Goal: Task Accomplishment & Management: Manage account settings

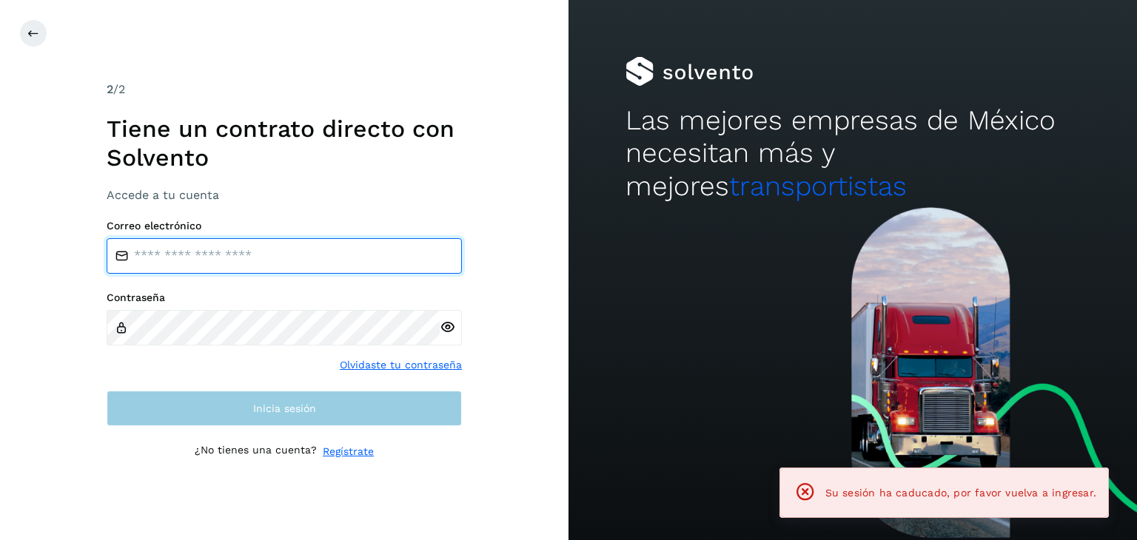
type input "**********"
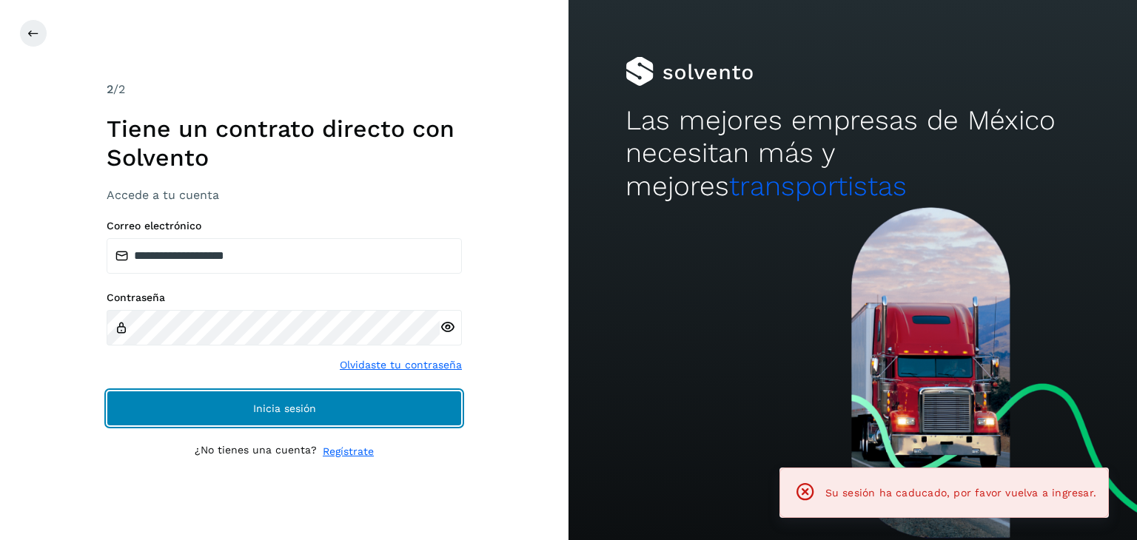
click at [221, 416] on button "Inicia sesión" at bounding box center [284, 409] width 355 height 36
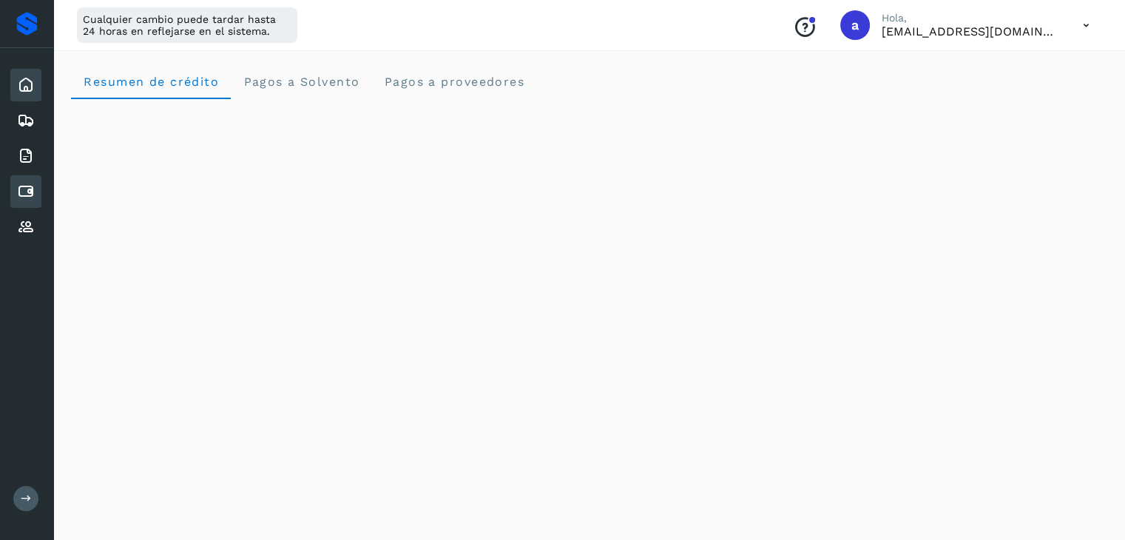
click at [33, 188] on icon at bounding box center [26, 192] width 18 height 18
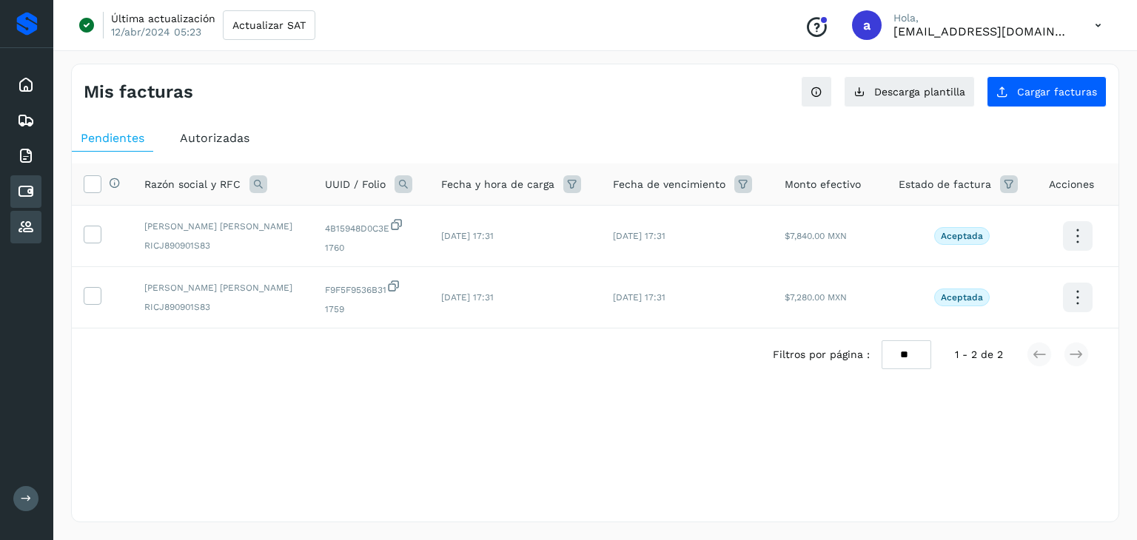
click at [28, 223] on icon at bounding box center [26, 227] width 18 height 18
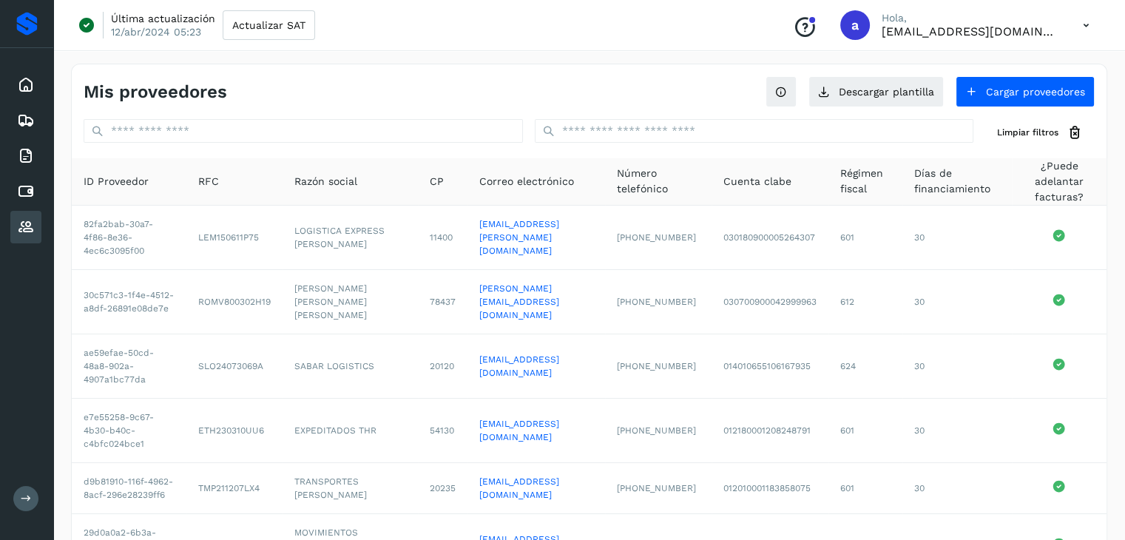
click at [21, 502] on icon at bounding box center [26, 499] width 11 height 11
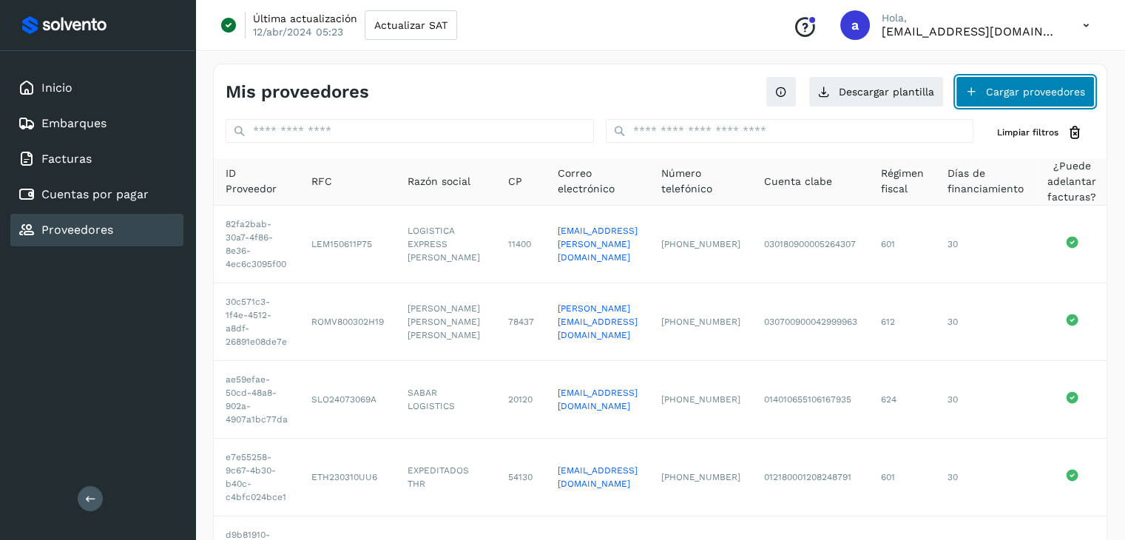
click at [1017, 91] on button "Cargar proveedores" at bounding box center [1025, 91] width 139 height 31
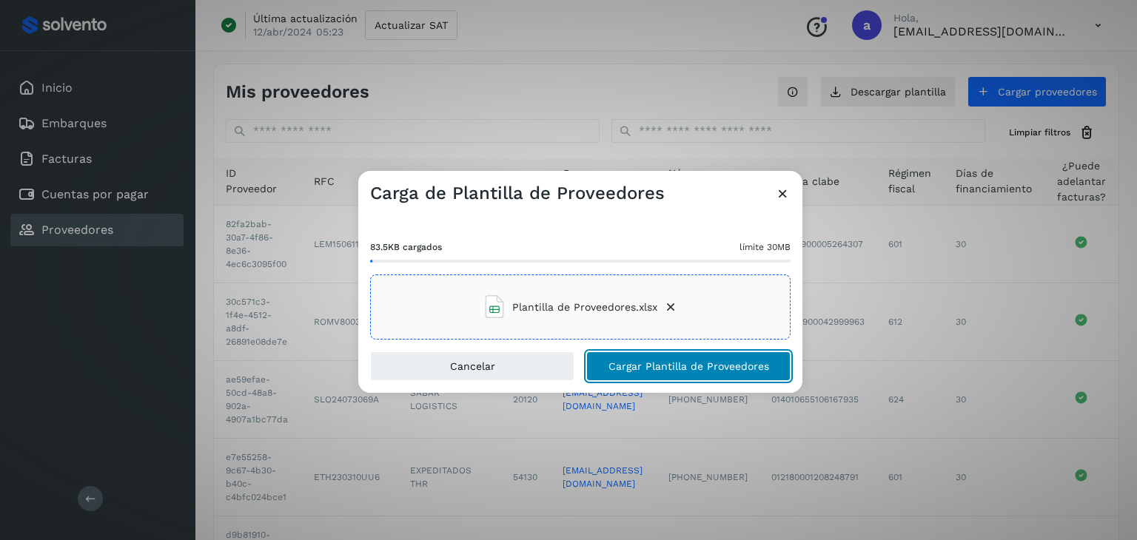
click at [659, 367] on span "Cargar Plantilla de Proveedores" at bounding box center [688, 366] width 161 height 10
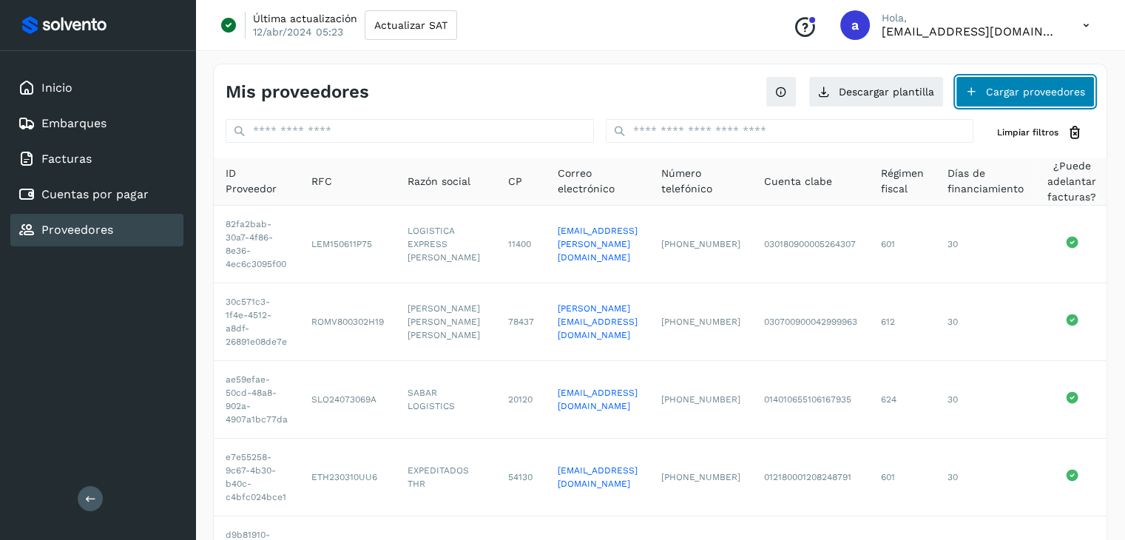
click at [1006, 93] on button "Cargar proveedores" at bounding box center [1025, 91] width 139 height 31
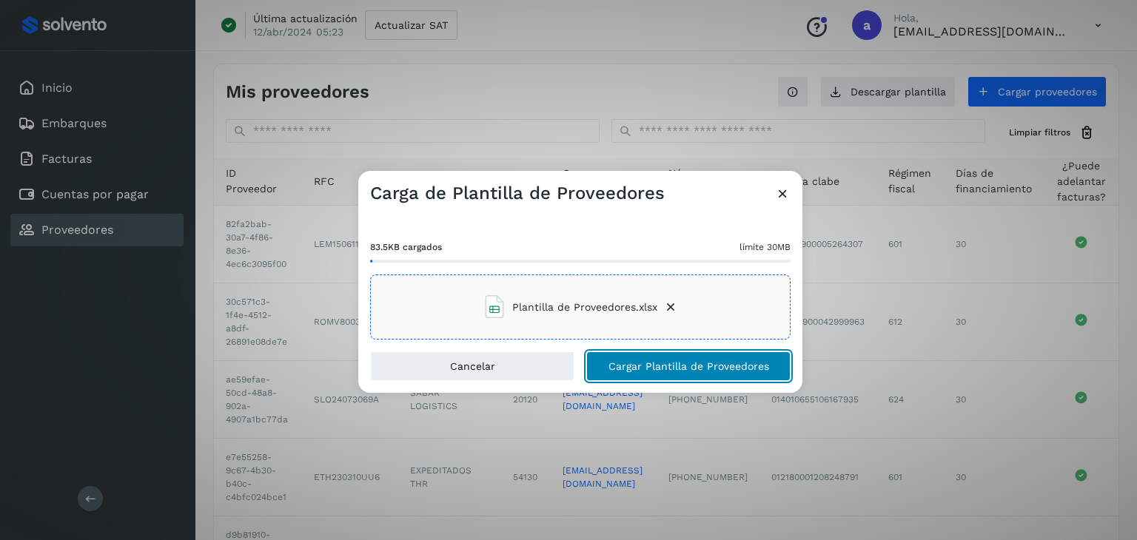
click at [639, 362] on span "Cargar Plantilla de Proveedores" at bounding box center [688, 366] width 161 height 10
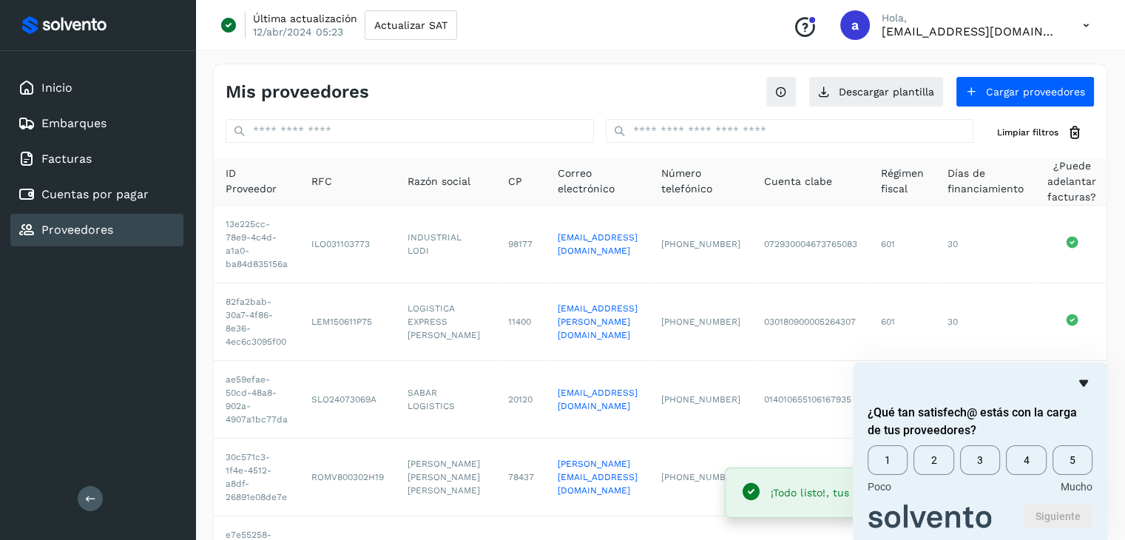
click at [1088, 380] on icon "Ocultar encuesta" at bounding box center [1084, 383] width 18 height 18
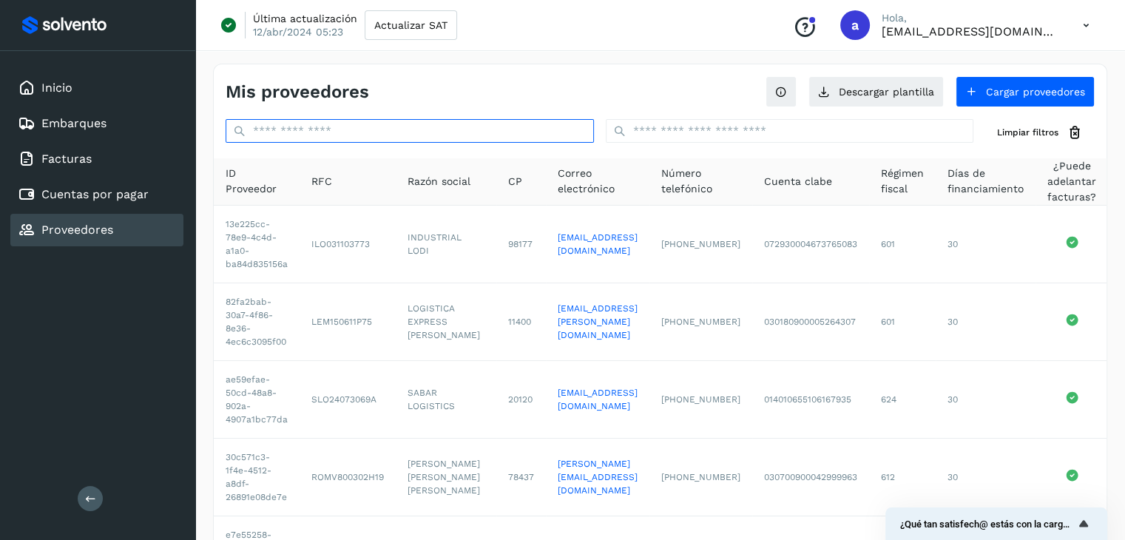
click at [360, 134] on input "text" at bounding box center [410, 131] width 368 height 24
paste input "**********"
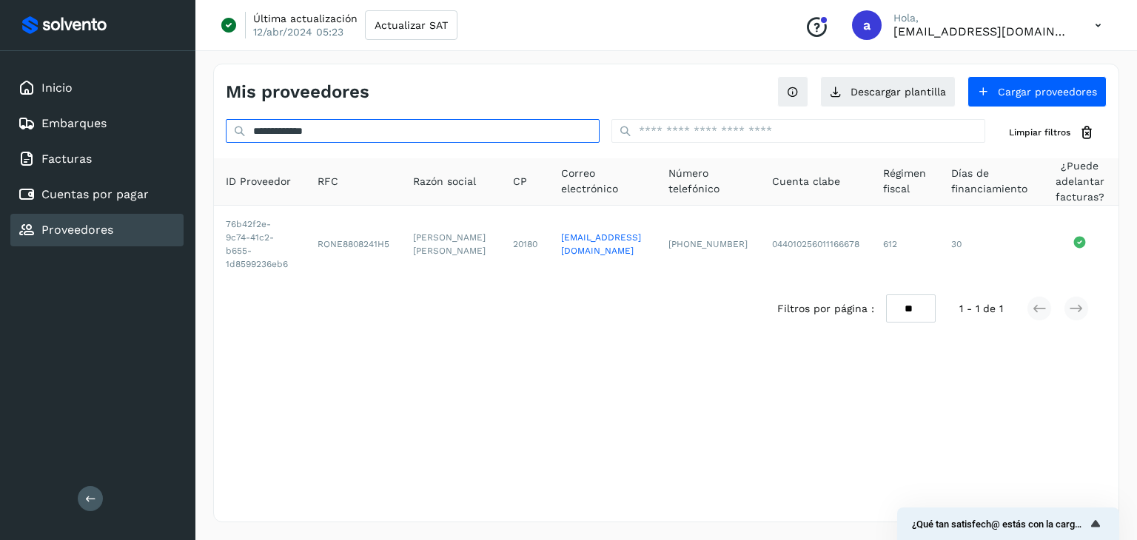
type input "**********"
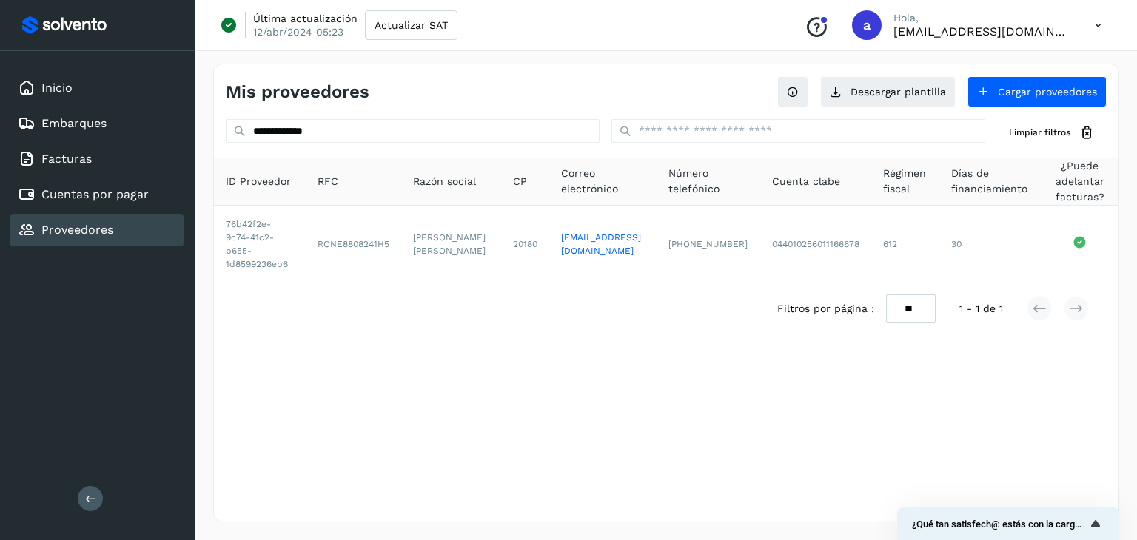
click at [367, 306] on div "Filtros por página : ** ** ** 1 - 1 de 1" at bounding box center [666, 309] width 904 height 53
click at [102, 194] on link "Cuentas por pagar" at bounding box center [94, 194] width 107 height 14
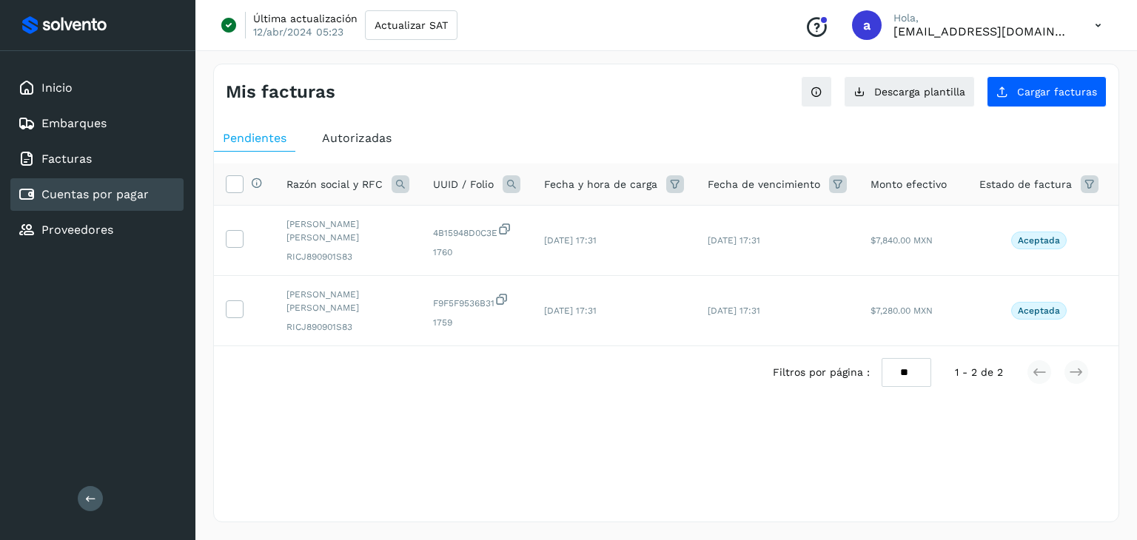
click at [616, 116] on div "Mis facturas Ver instrucciones para cargar Facturas Descarga plantilla Cargar f…" at bounding box center [666, 293] width 906 height 459
click at [1039, 94] on span "Cargar facturas" at bounding box center [1057, 92] width 80 height 10
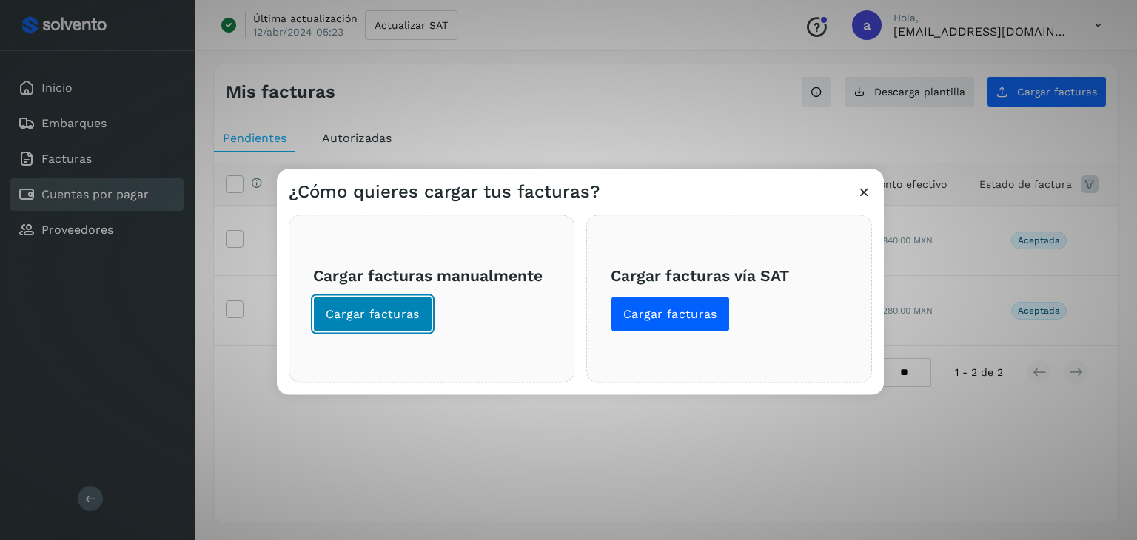
click at [388, 308] on span "Cargar facturas" at bounding box center [373, 314] width 94 height 16
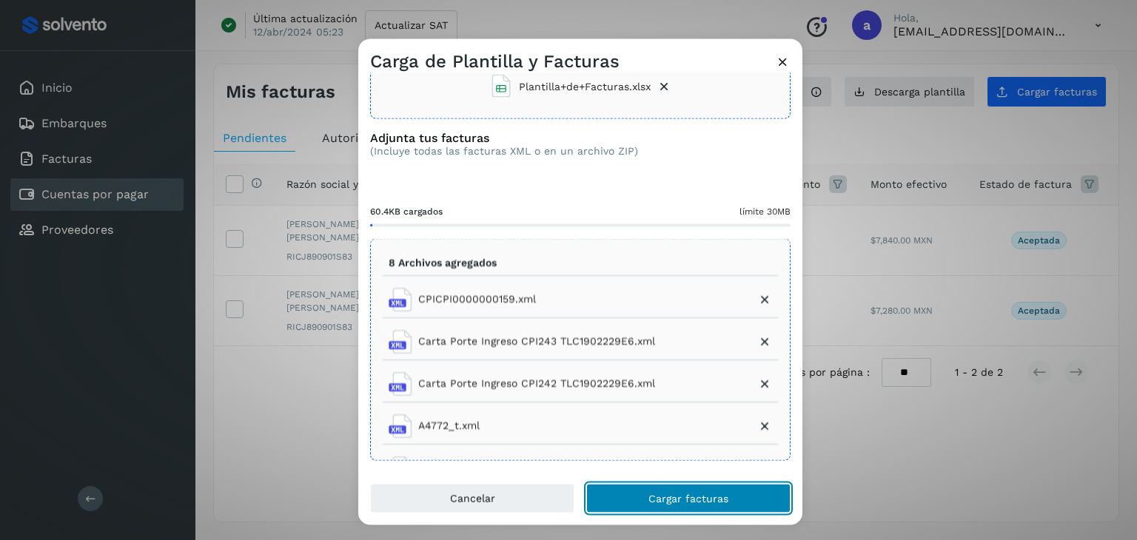
click at [665, 507] on button "Cargar facturas" at bounding box center [688, 499] width 204 height 30
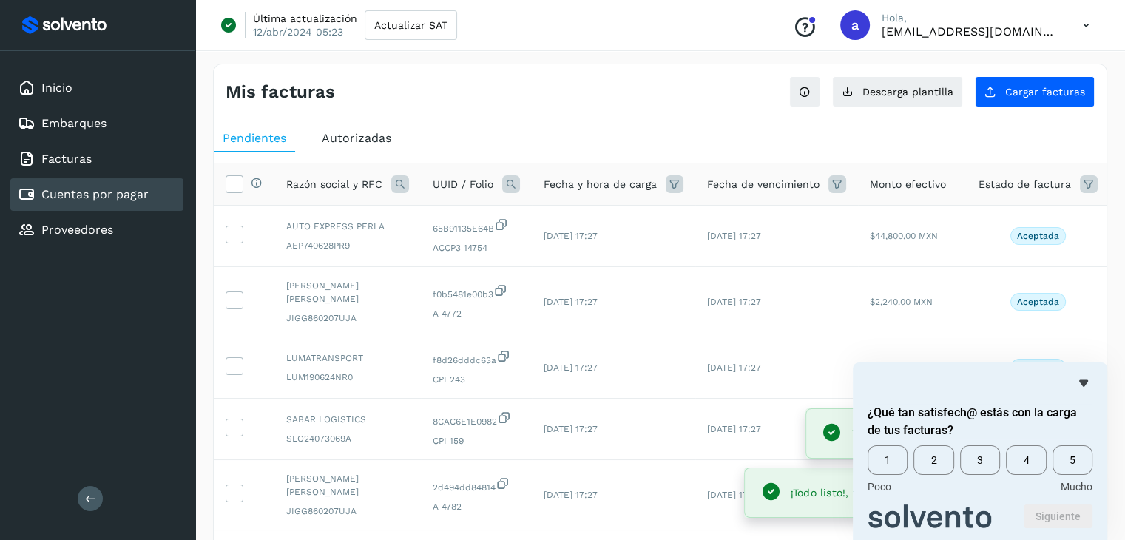
click at [1088, 384] on icon "Ocultar encuesta" at bounding box center [1084, 383] width 18 height 18
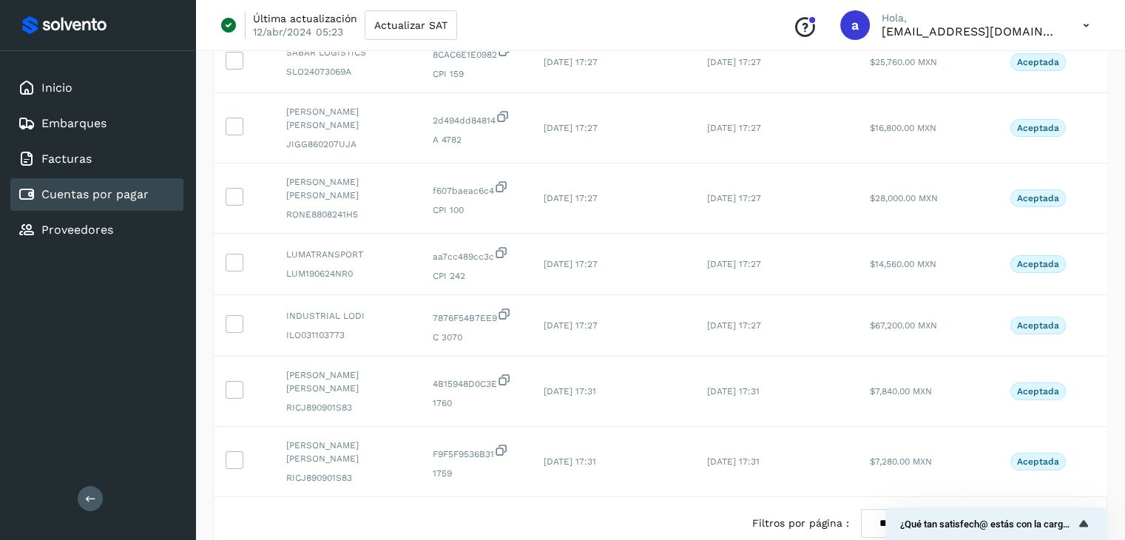
scroll to position [370, 0]
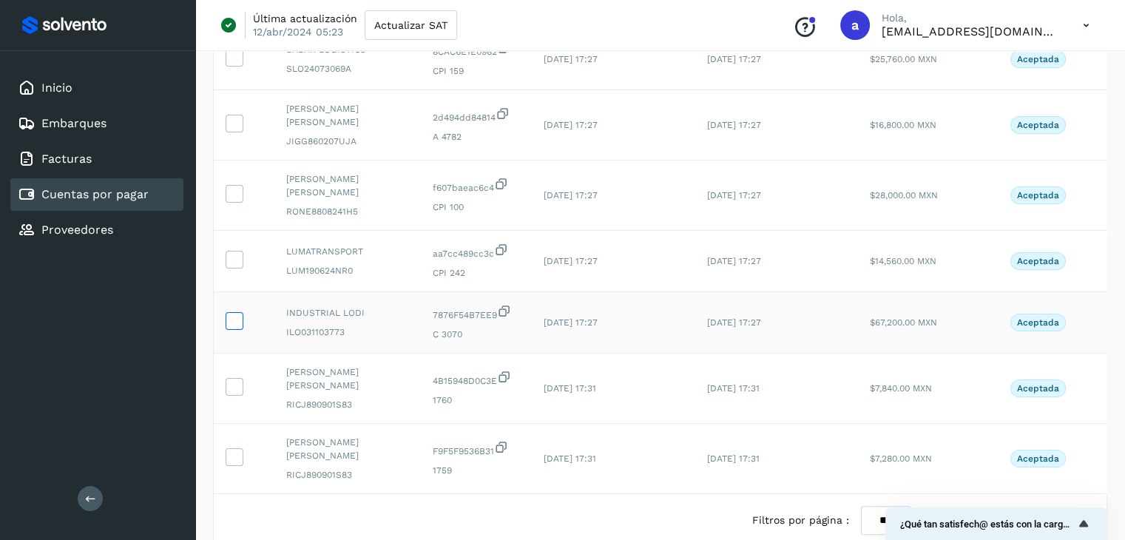
click at [238, 317] on icon at bounding box center [234, 320] width 16 height 16
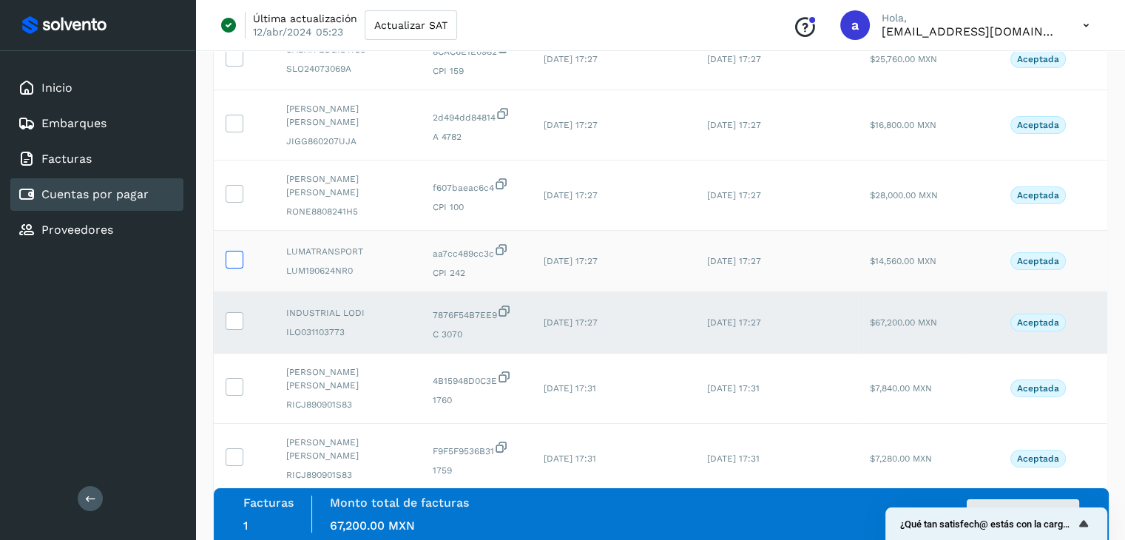
click at [240, 261] on icon at bounding box center [234, 259] width 16 height 16
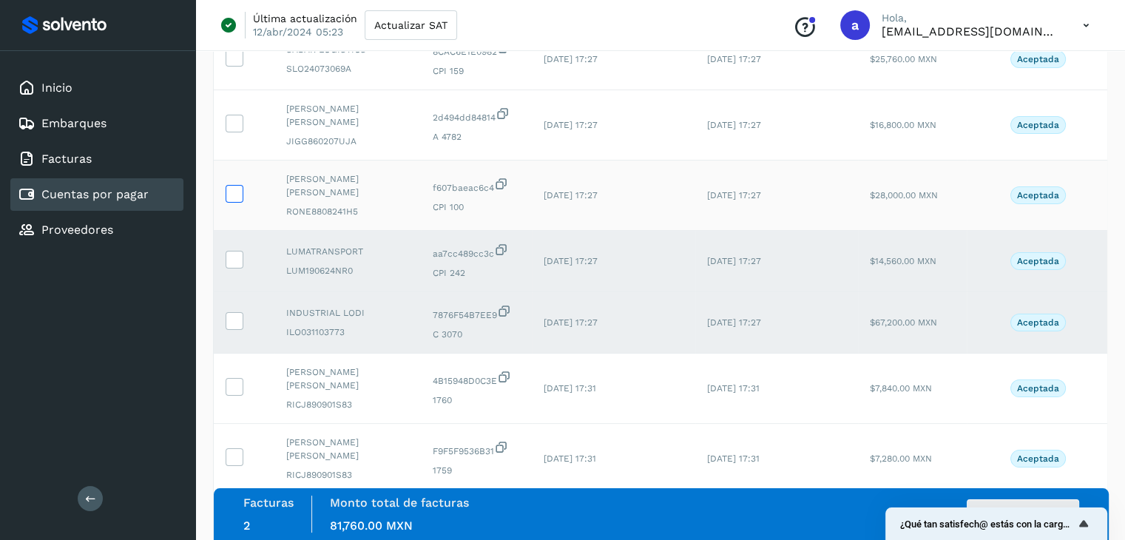
click at [241, 195] on label at bounding box center [235, 194] width 18 height 18
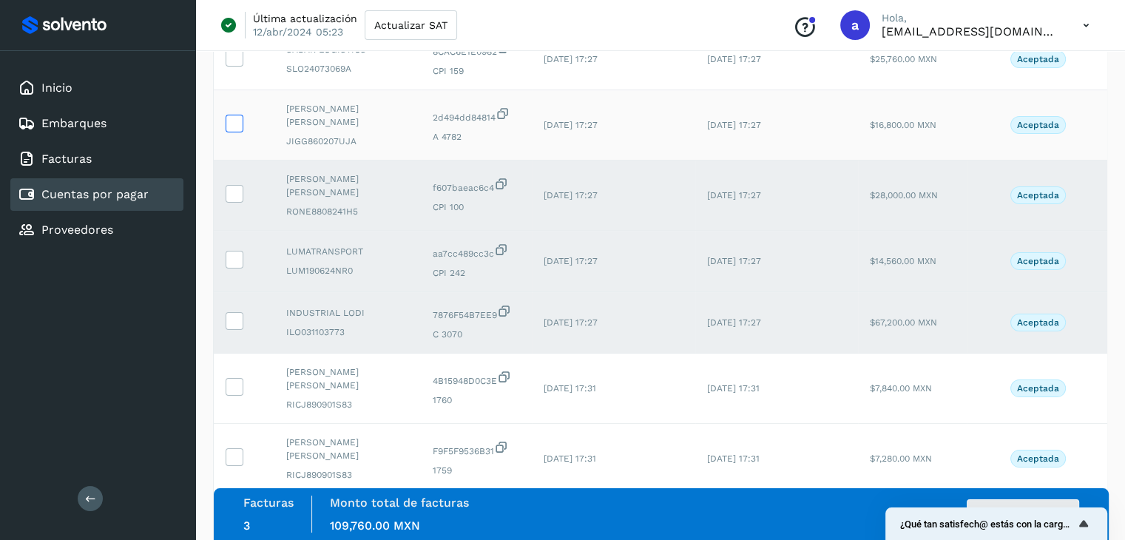
click at [238, 121] on icon at bounding box center [234, 123] width 16 height 16
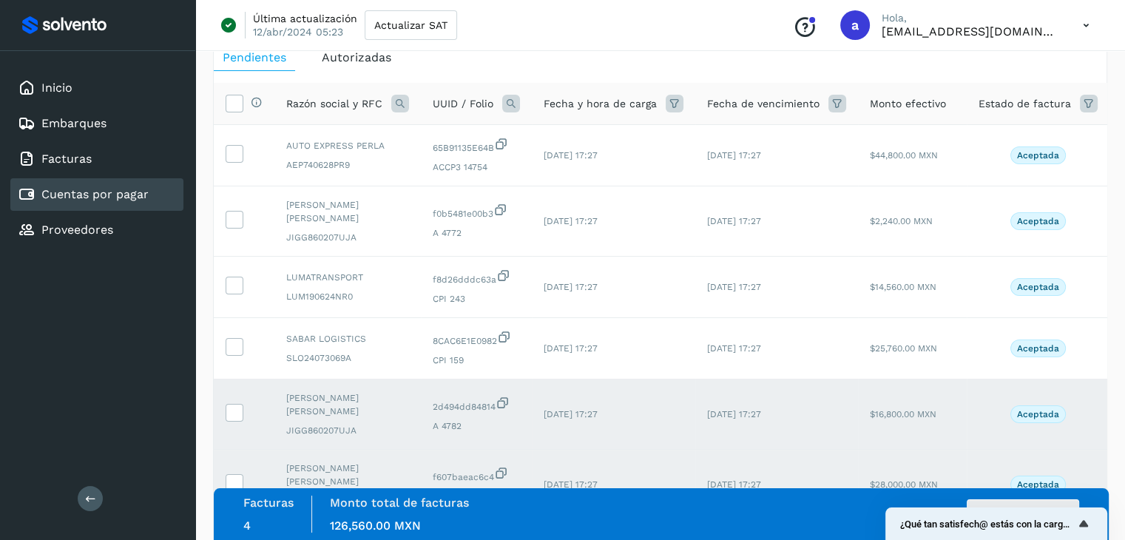
scroll to position [74, 0]
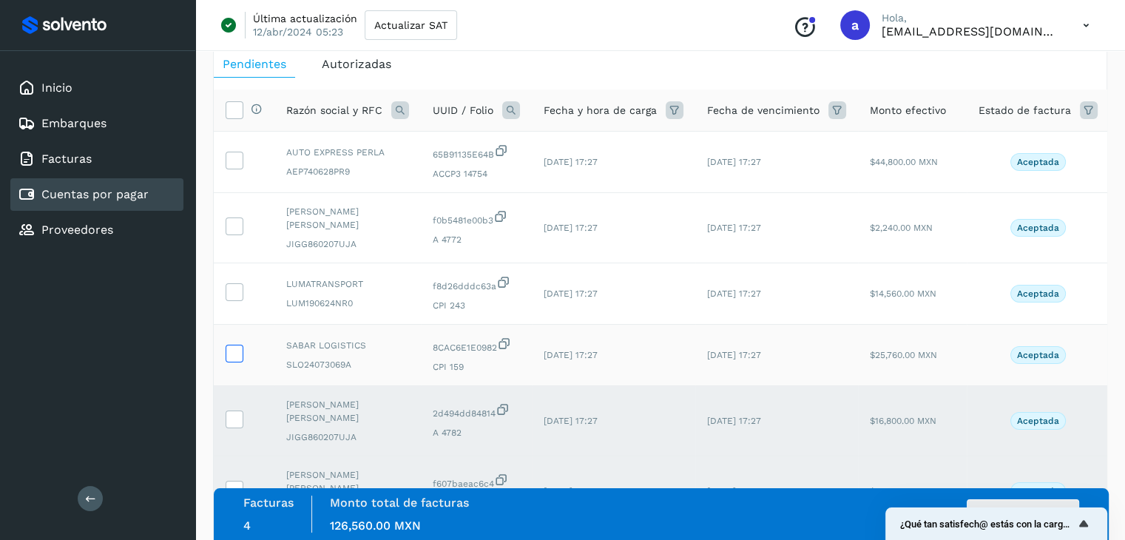
click at [228, 351] on icon at bounding box center [234, 353] width 16 height 16
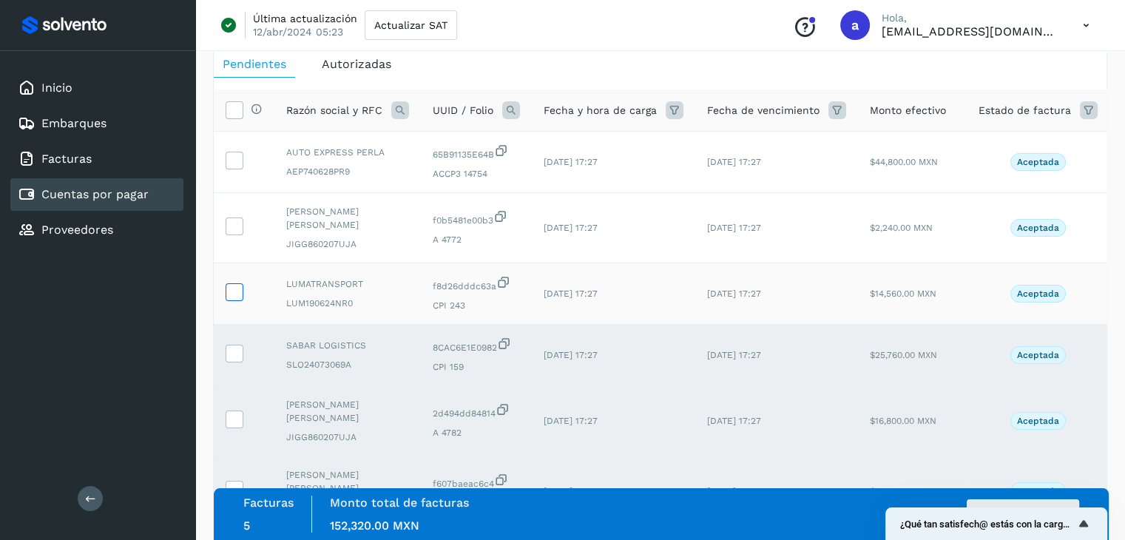
click at [234, 294] on icon at bounding box center [234, 291] width 16 height 16
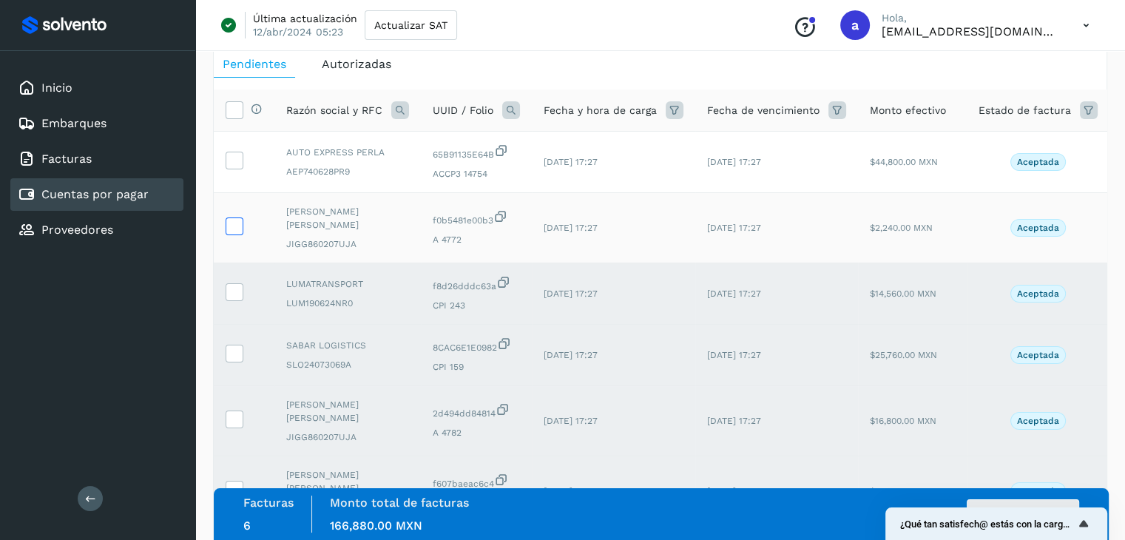
click at [239, 226] on icon at bounding box center [234, 226] width 16 height 16
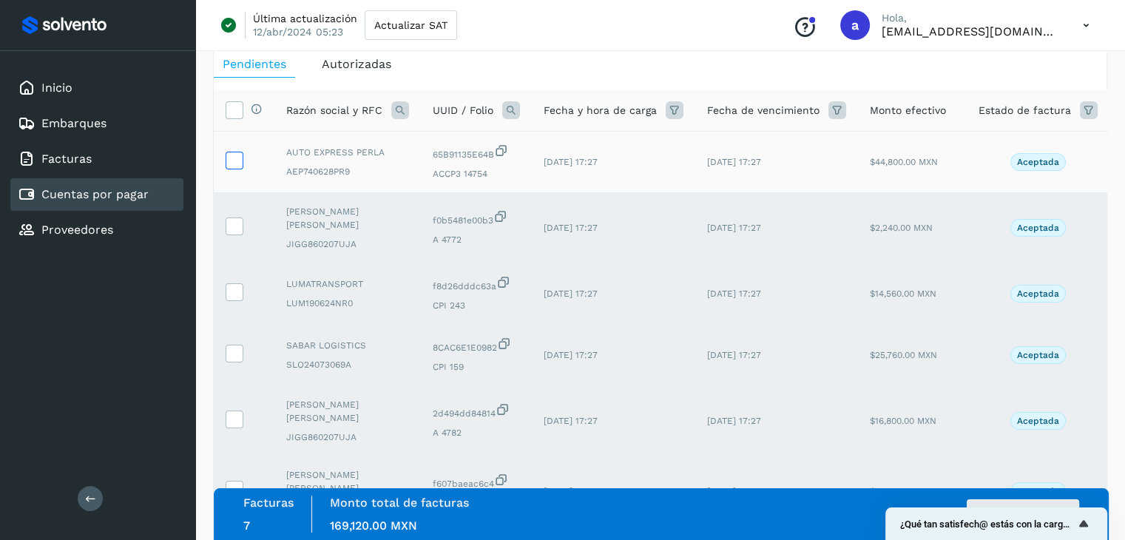
click at [235, 166] on span at bounding box center [234, 163] width 16 height 10
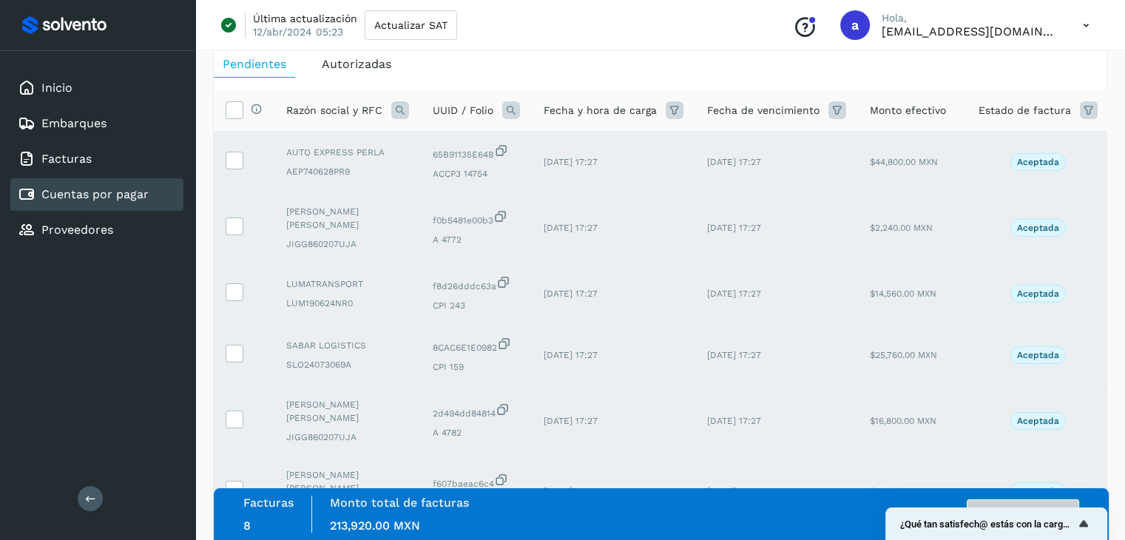
click at [992, 502] on button "Autorizar facturas" at bounding box center [1023, 514] width 112 height 30
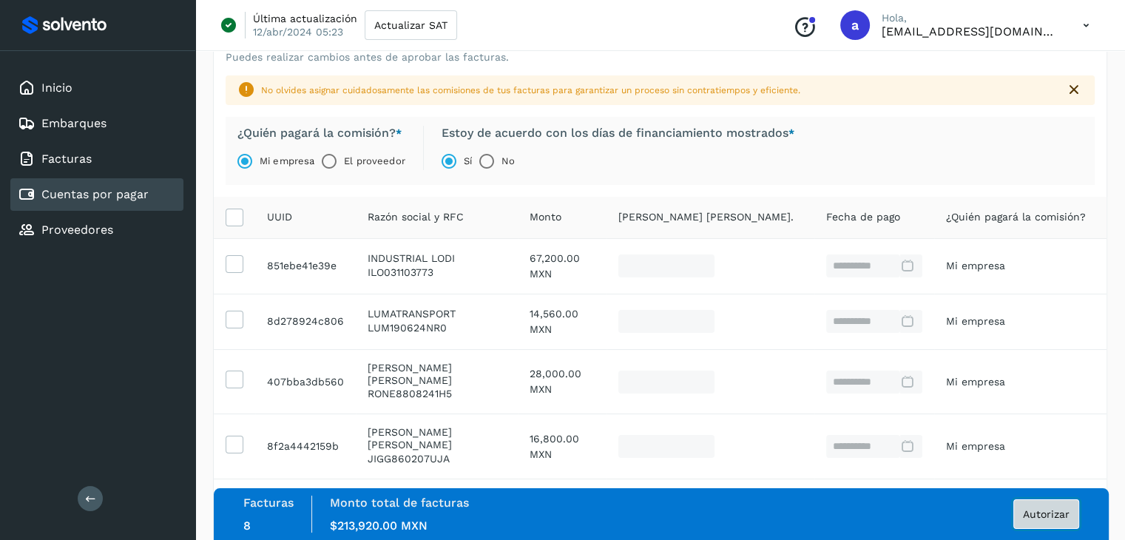
click at [1054, 514] on span "Autorizar" at bounding box center [1046, 514] width 47 height 10
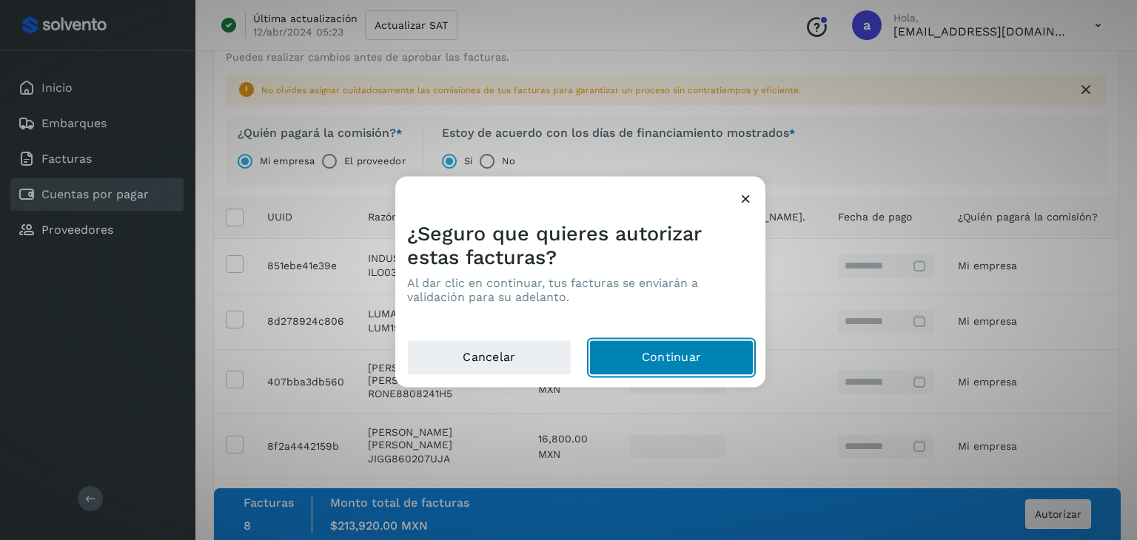
click at [648, 355] on button "Continuar" at bounding box center [671, 358] width 164 height 36
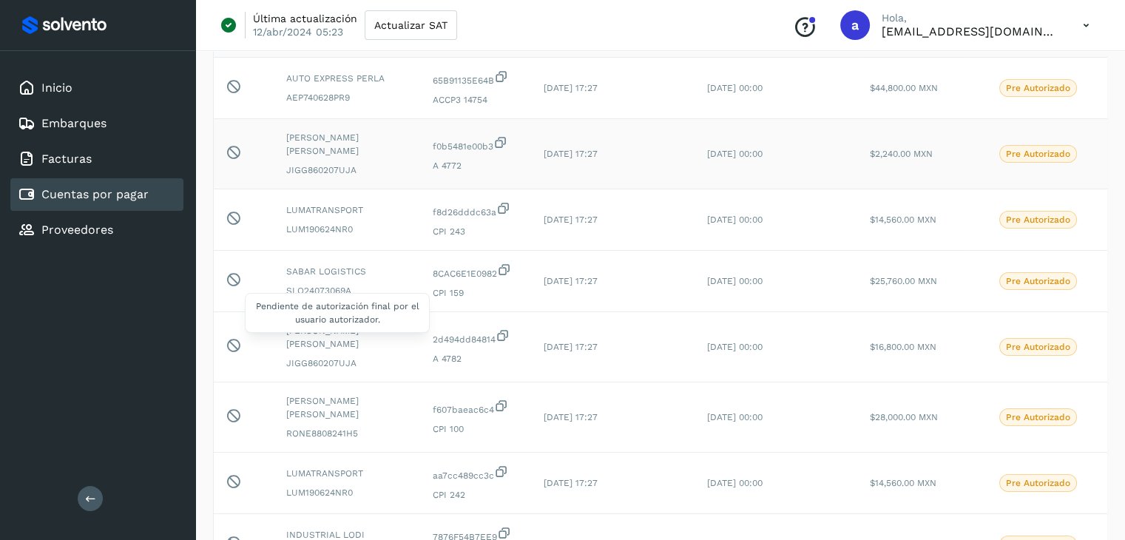
scroll to position [74, 0]
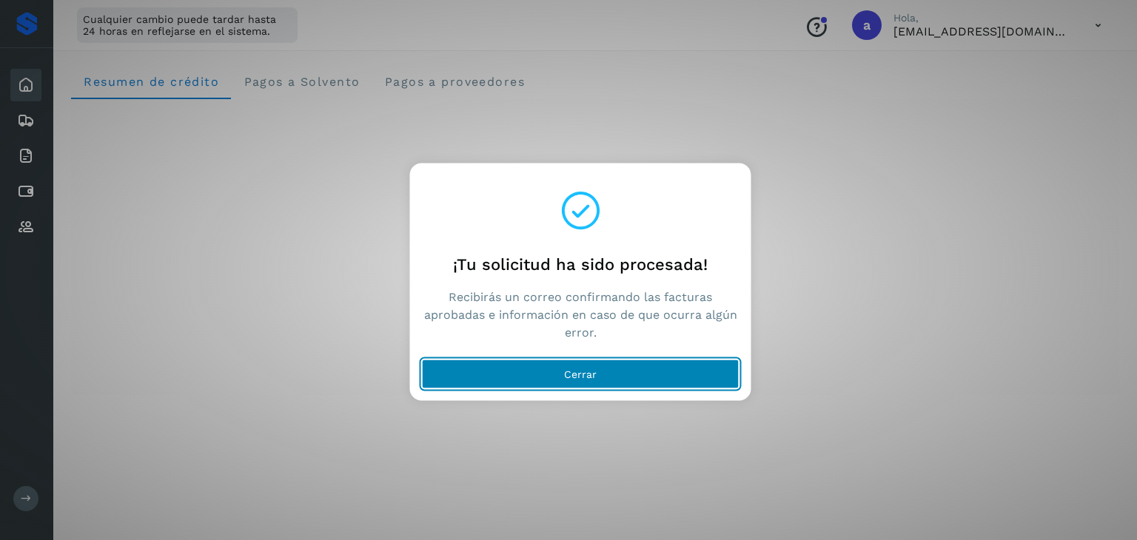
click at [586, 366] on button "Cerrar" at bounding box center [580, 375] width 317 height 30
